Goal: Task Accomplishment & Management: Use online tool/utility

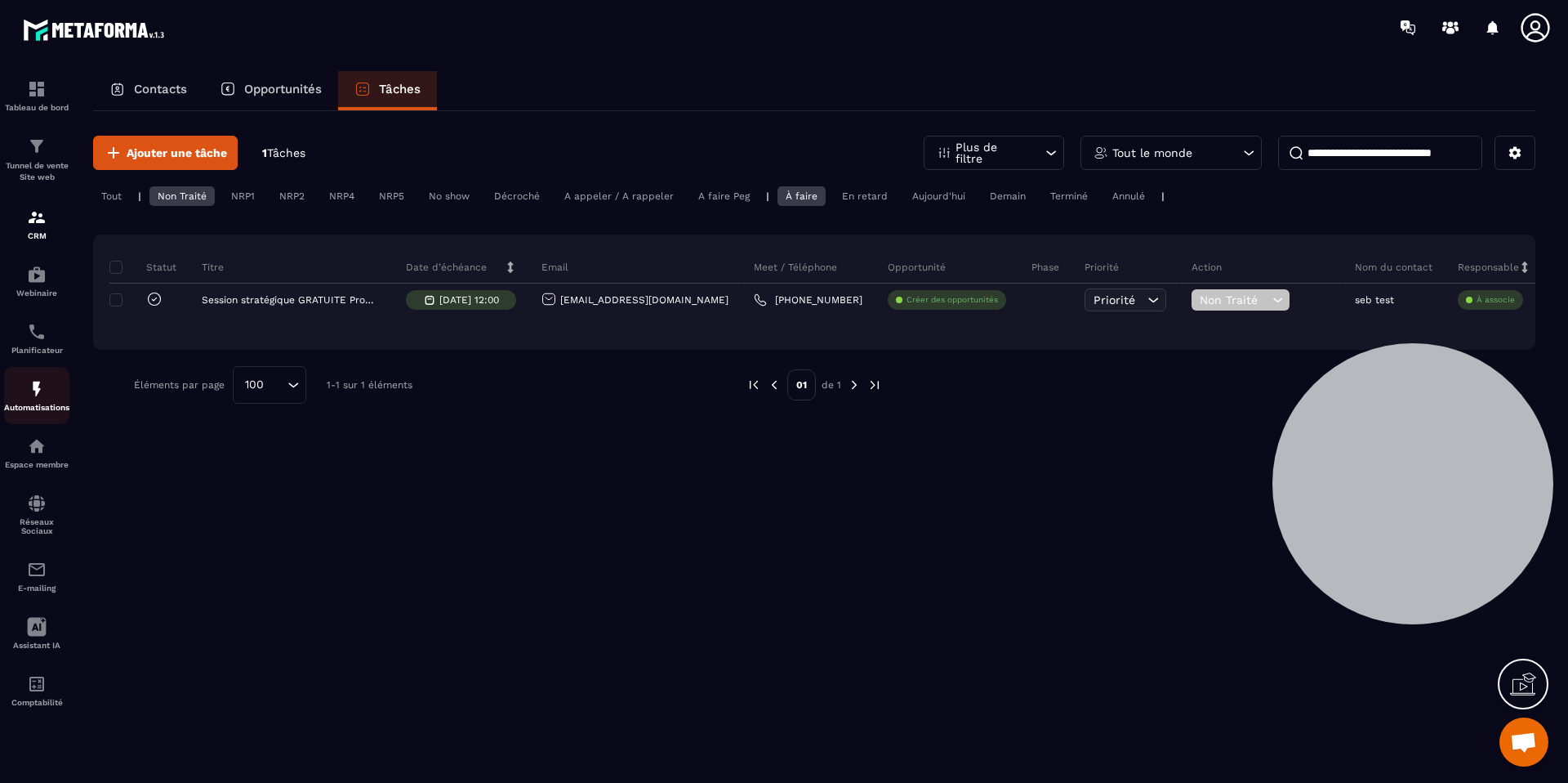
click at [35, 403] on p "Automatisations" at bounding box center [37, 407] width 66 height 9
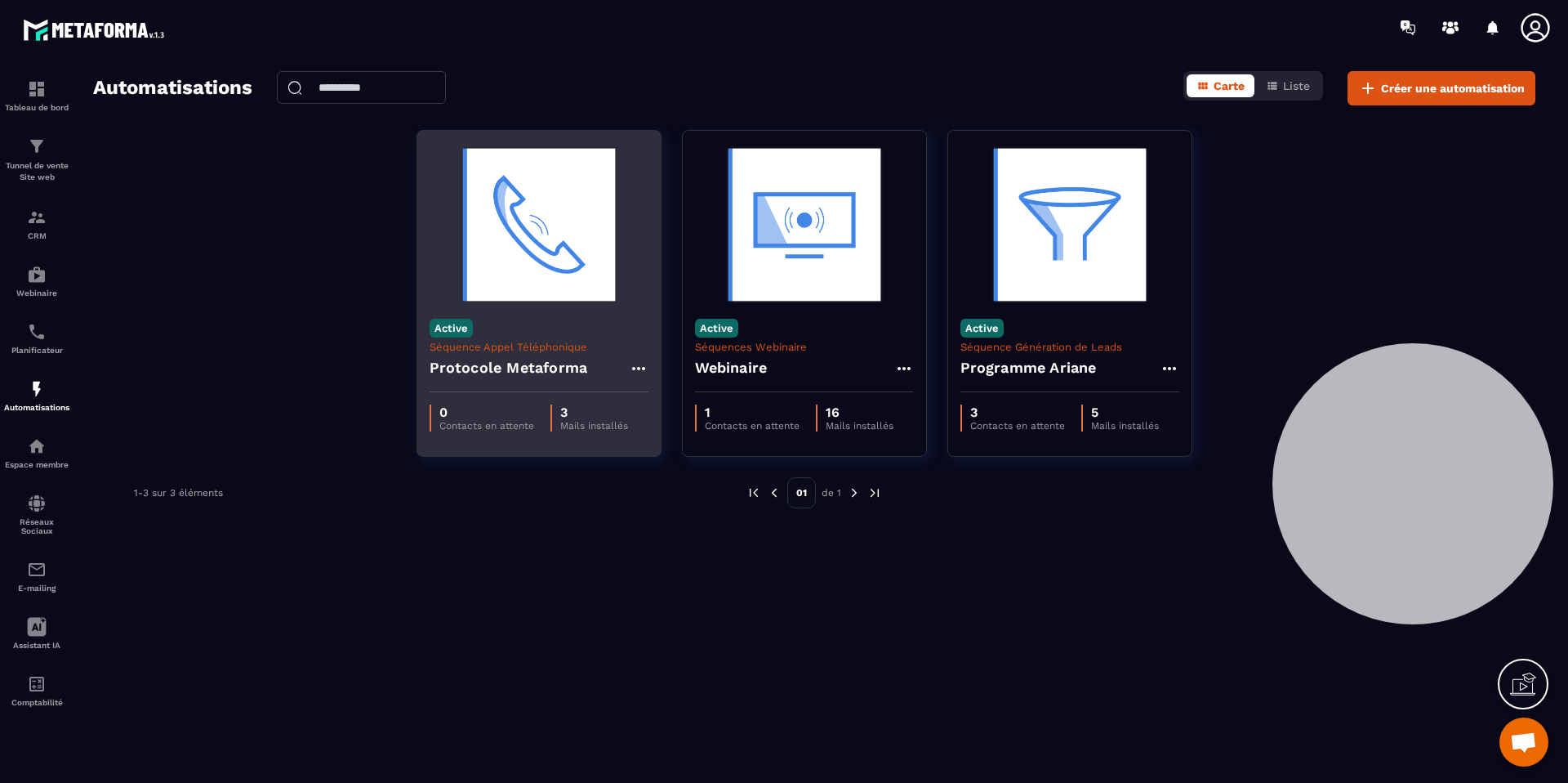
click at [521, 361] on h4 "Protocole Metaforma" at bounding box center [508, 367] width 158 height 23
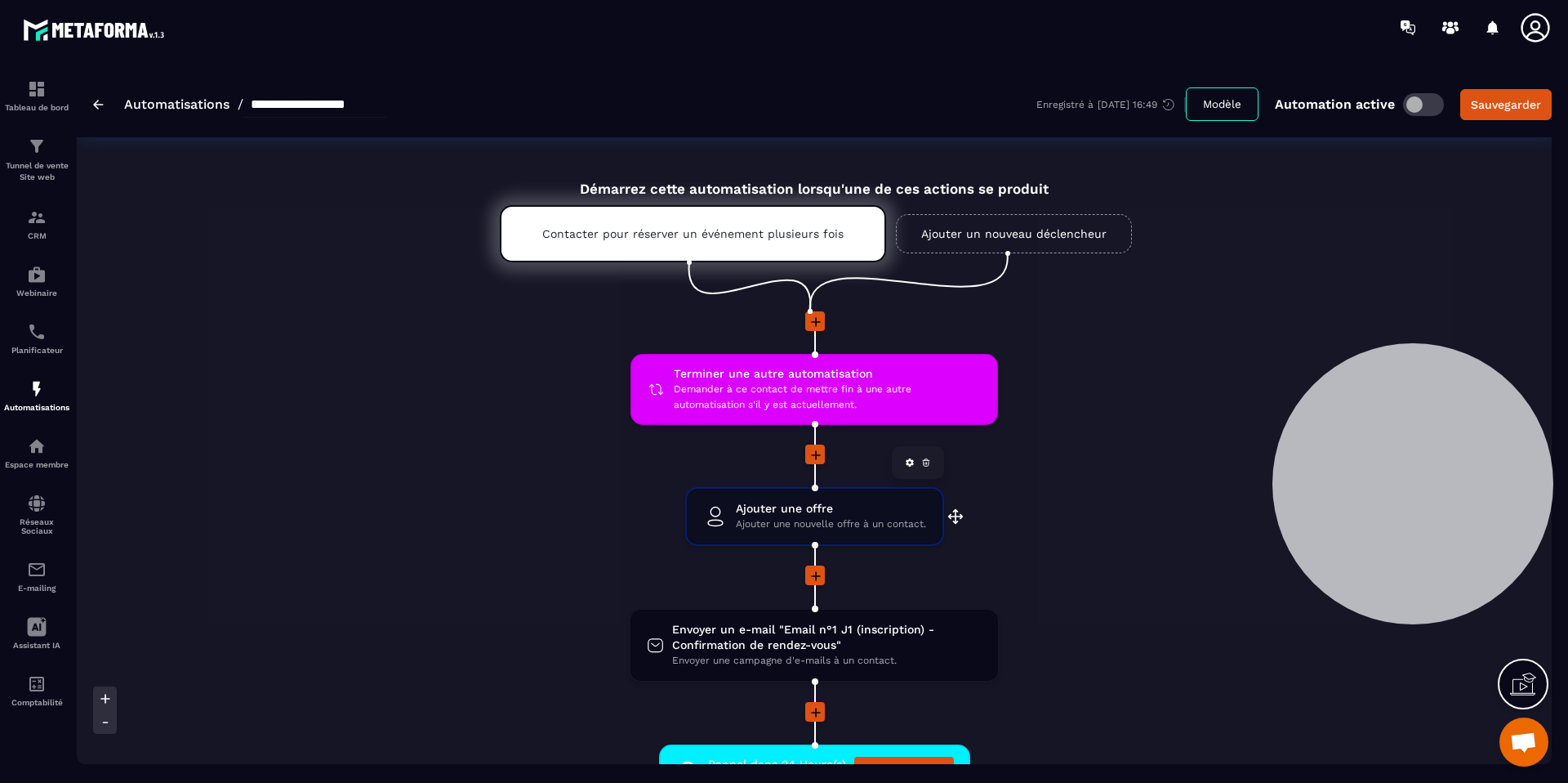
click at [818, 501] on span "Ajouter une offre" at bounding box center [830, 509] width 190 height 16
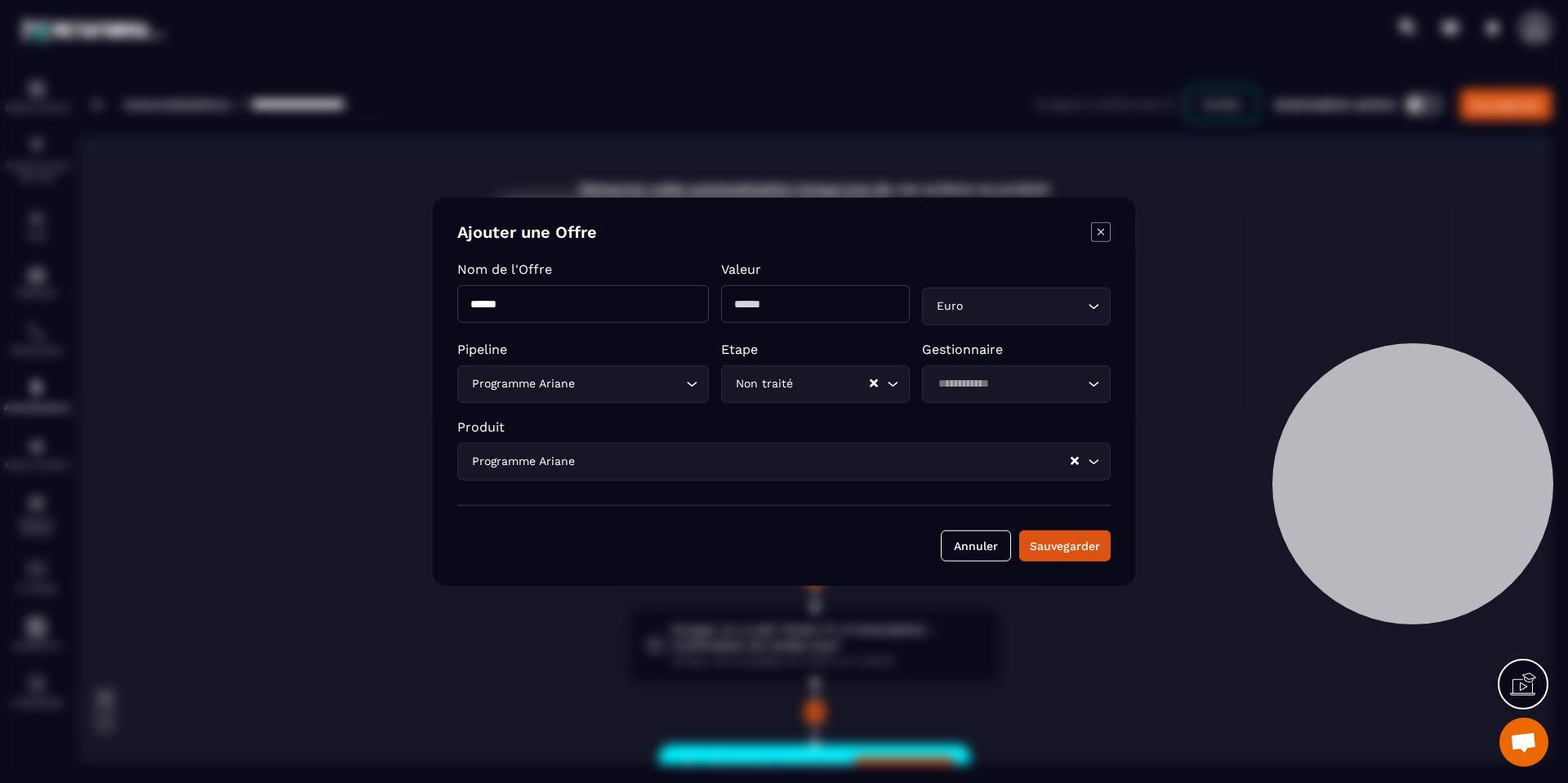
click at [1104, 232] on icon "Modal window" at bounding box center [1101, 232] width 20 height 20
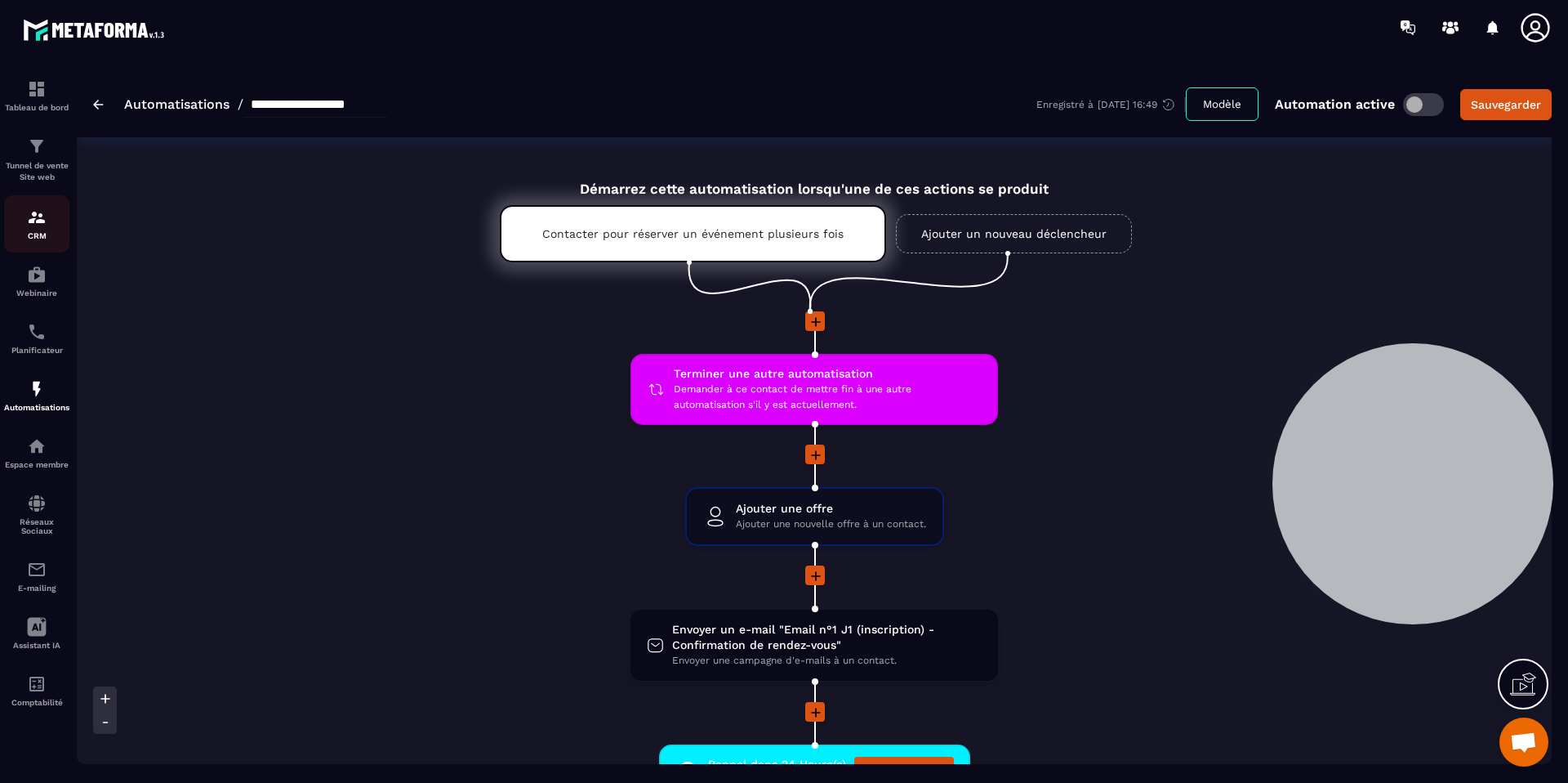
click at [39, 220] on img at bounding box center [37, 217] width 20 height 20
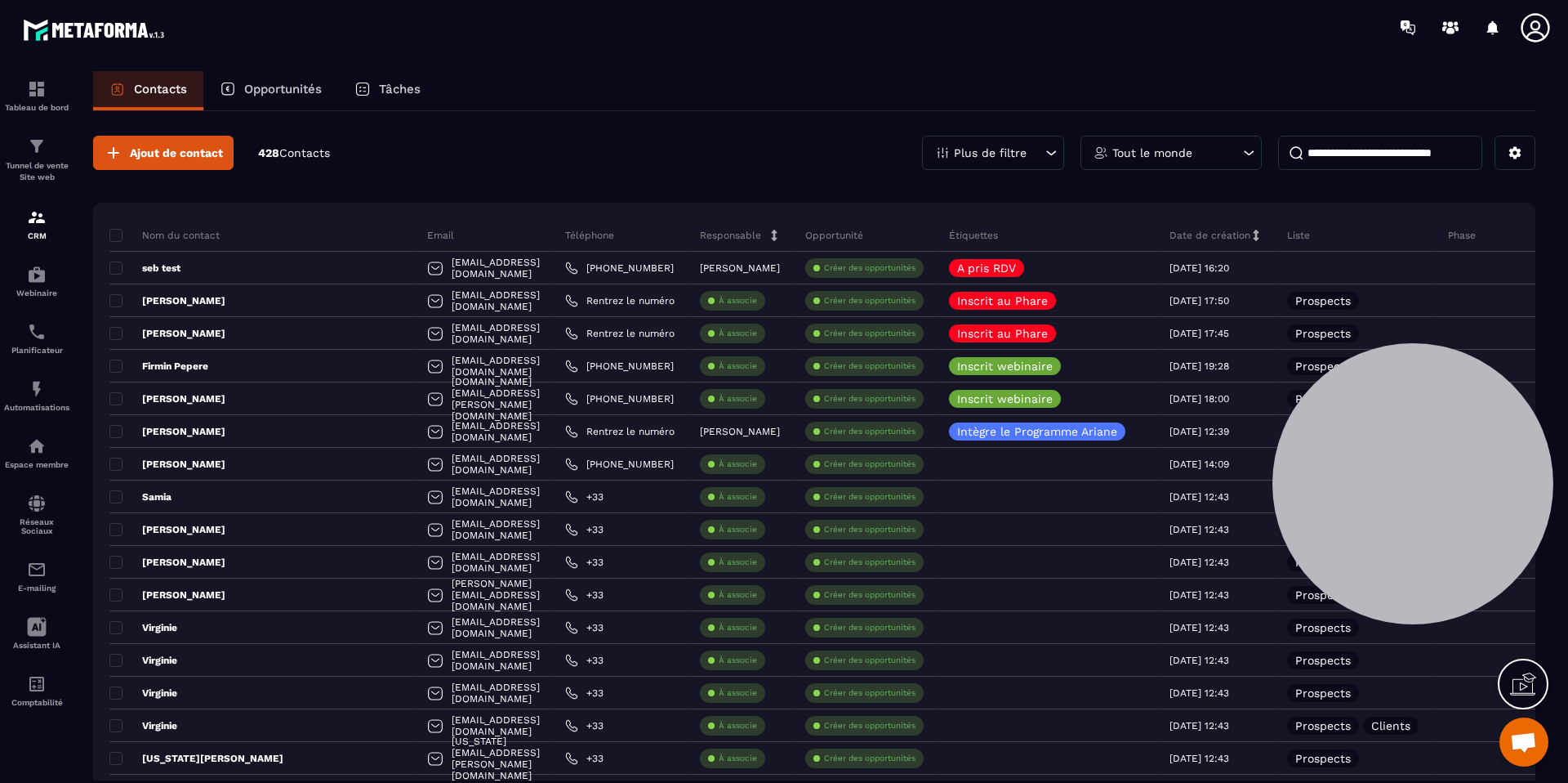
click at [282, 102] on div "Opportunités" at bounding box center [270, 90] width 135 height 39
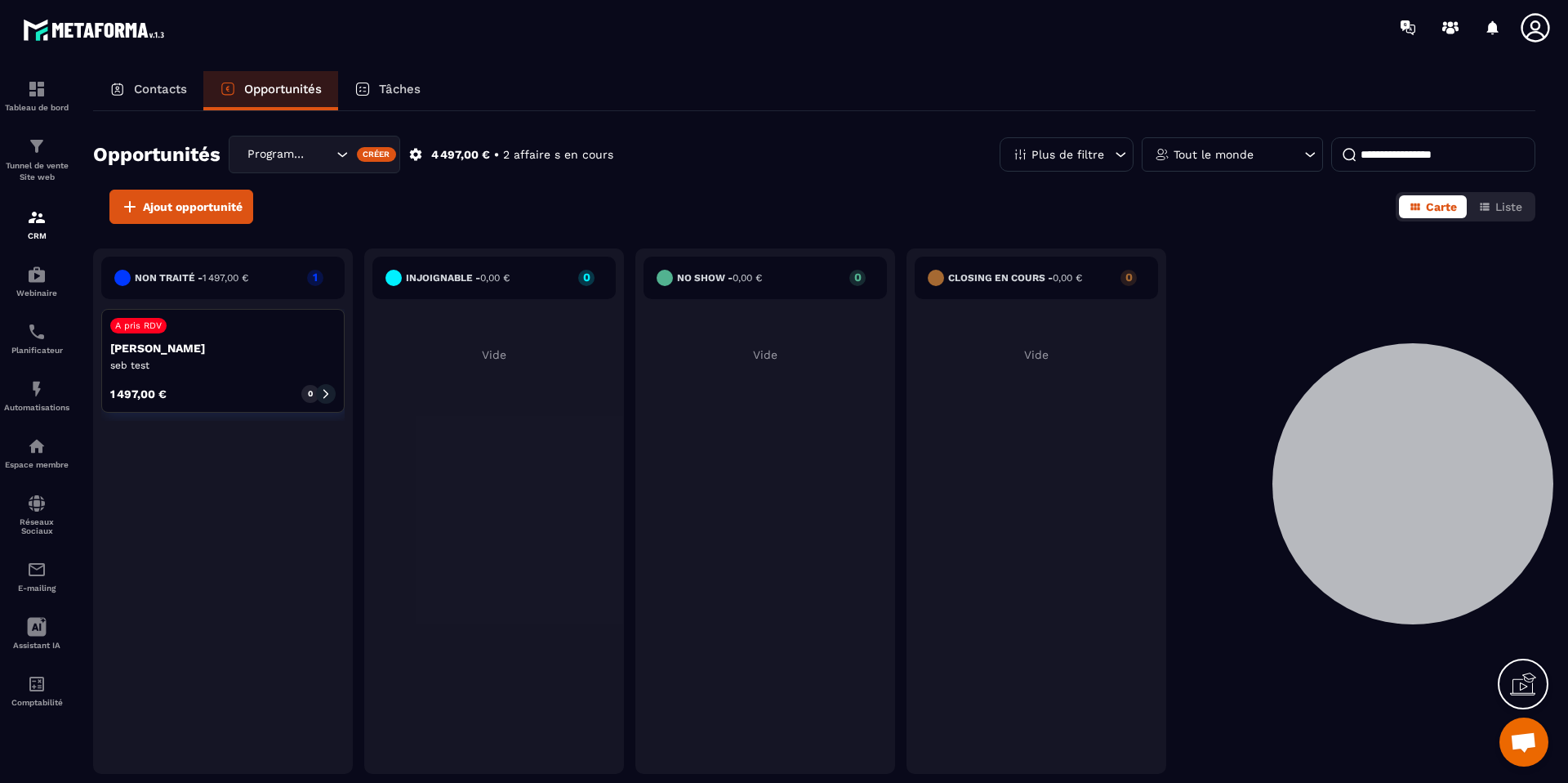
click at [421, 88] on p "Tâches" at bounding box center [400, 89] width 42 height 15
